Goal: Task Accomplishment & Management: Use online tool/utility

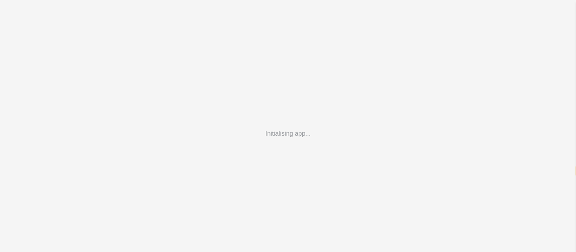
select select "en"
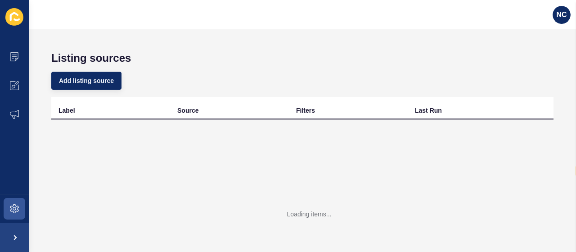
select select "en"
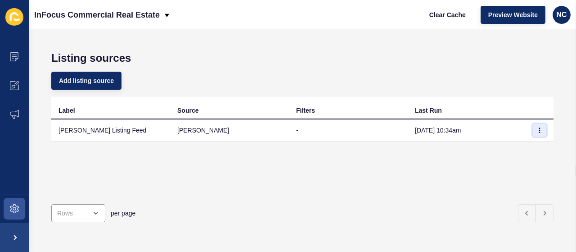
click at [540, 128] on icon "button" at bounding box center [540, 130] width 0 height 5
click at [502, 149] on link "Sync now" at bounding box center [508, 148] width 63 height 20
click at [536, 127] on button "button" at bounding box center [540, 130] width 14 height 13
click at [509, 147] on link "Sync now" at bounding box center [508, 148] width 63 height 20
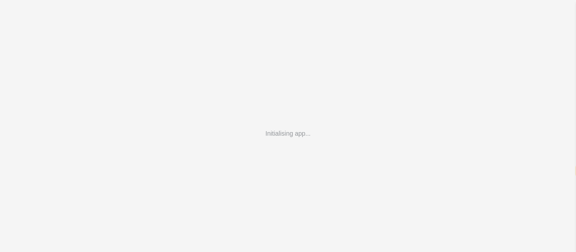
select select "en"
